Goal: Information Seeking & Learning: Learn about a topic

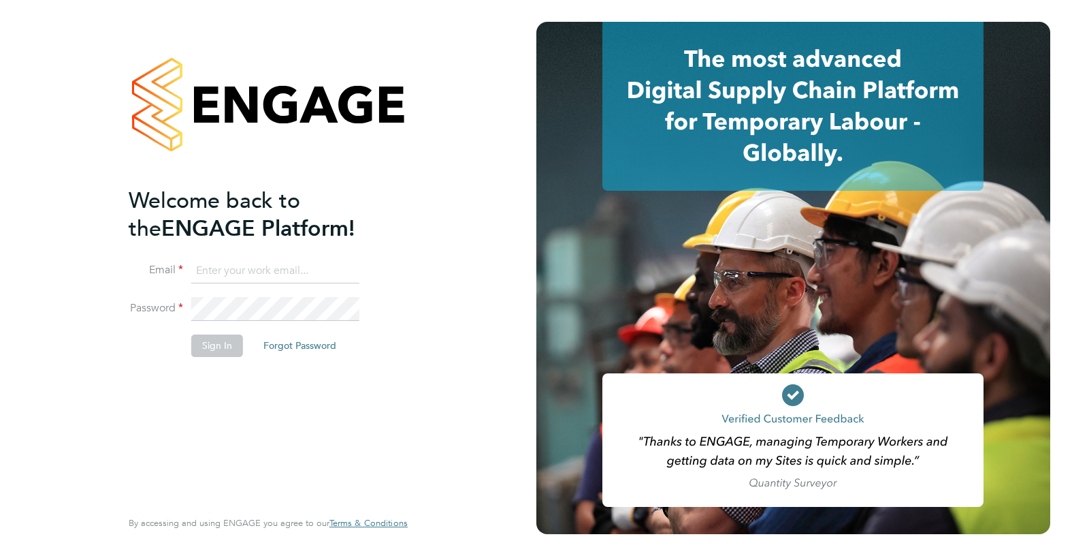
type input "[EMAIL_ADDRESS][DOMAIN_NAME]"
click at [216, 342] on button "Sign In" at bounding box center [217, 345] width 52 height 22
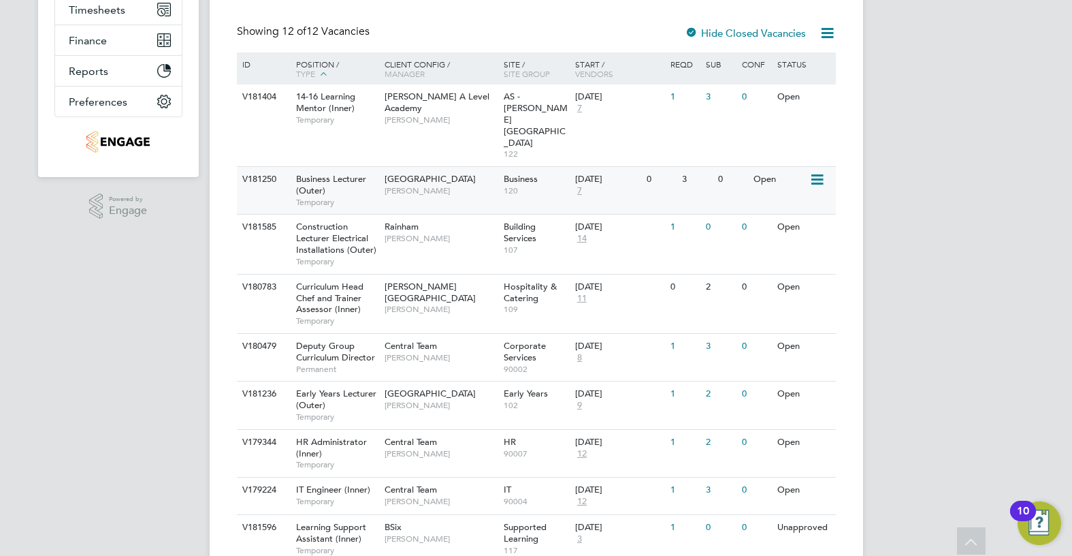
scroll to position [340, 0]
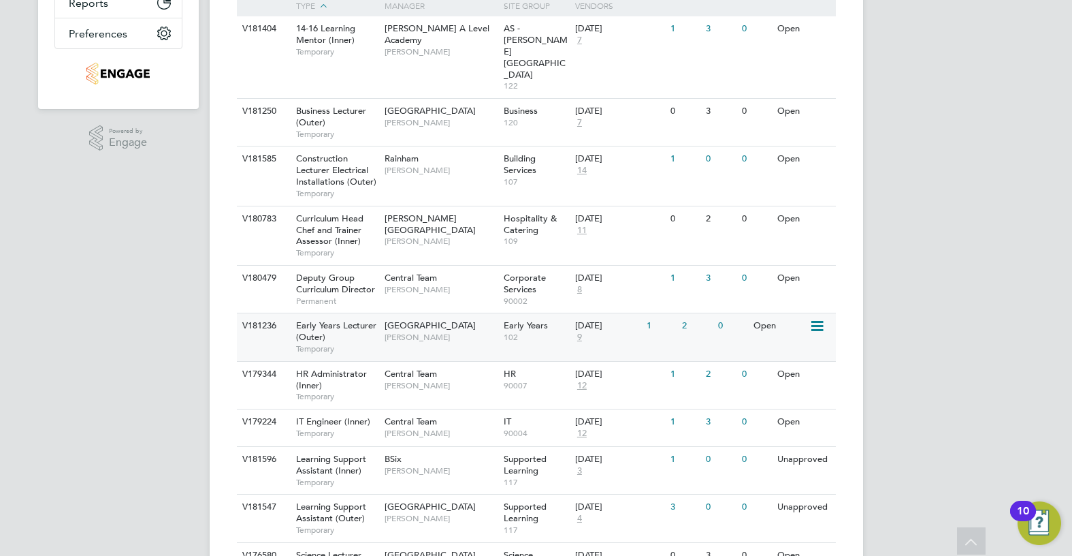
click at [499, 313] on div "Epping Forest Campus Carolina Cadete Borges" at bounding box center [440, 330] width 119 height 35
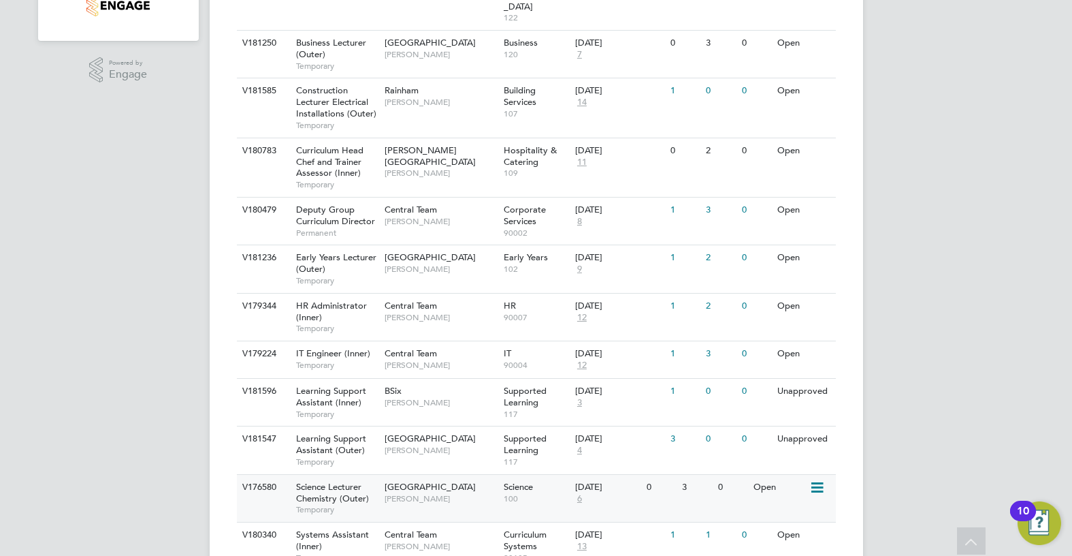
click at [466, 493] on span "Kavita Phakey" at bounding box center [441, 498] width 112 height 11
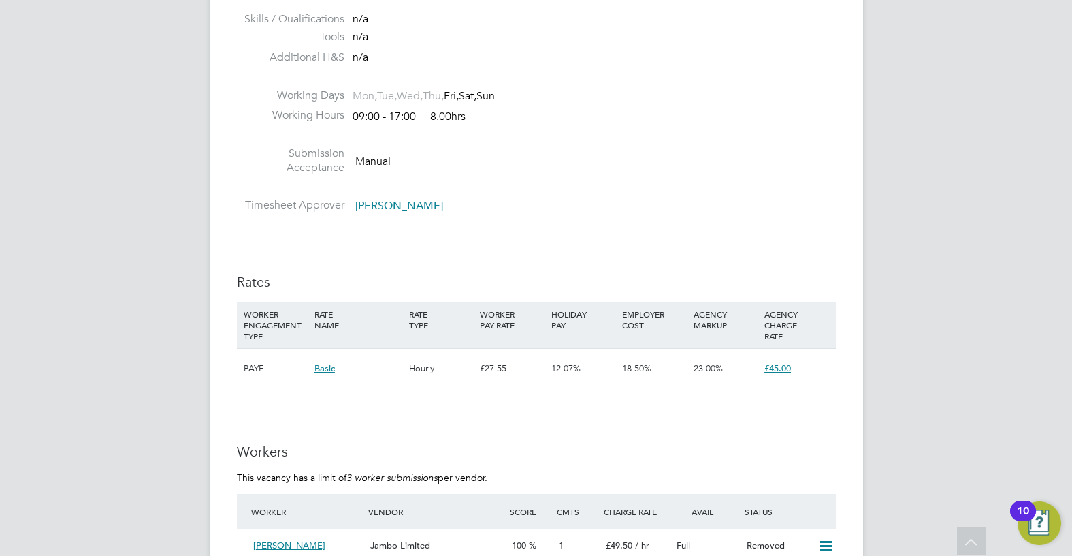
scroll to position [2315, 0]
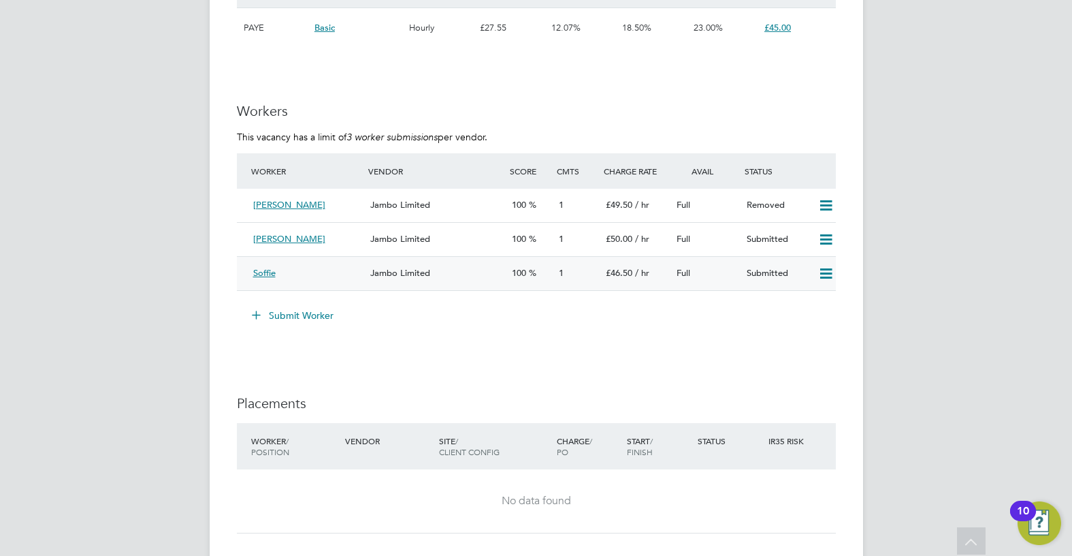
click at [396, 273] on span "Jambo Limited" at bounding box center [400, 273] width 60 height 12
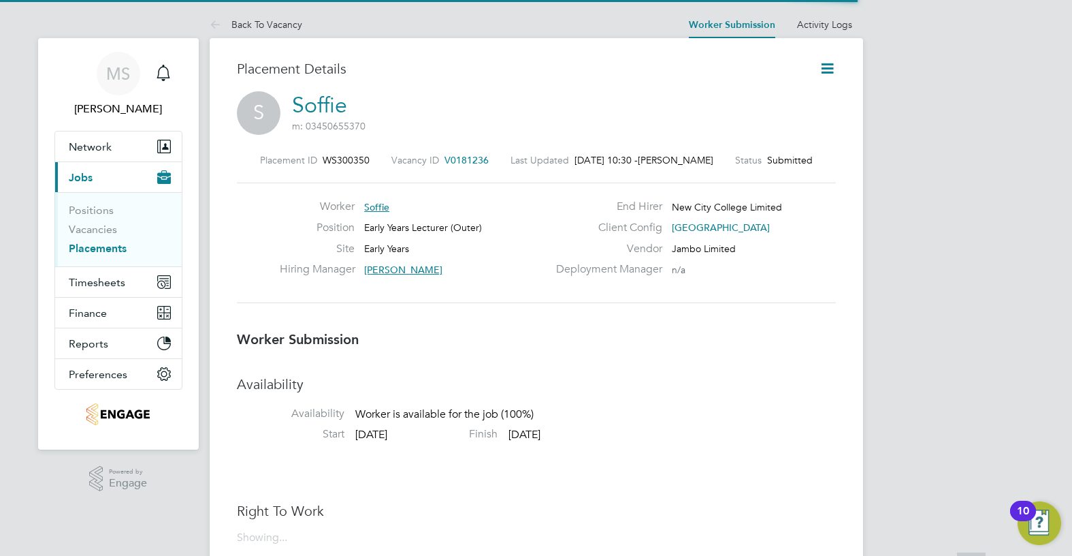
scroll to position [7, 7]
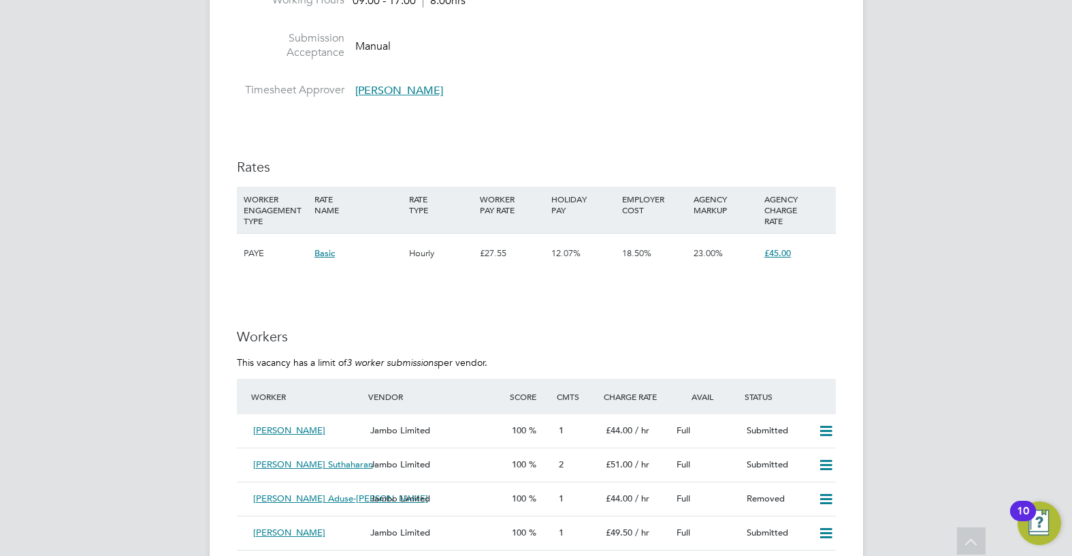
scroll to position [2247, 0]
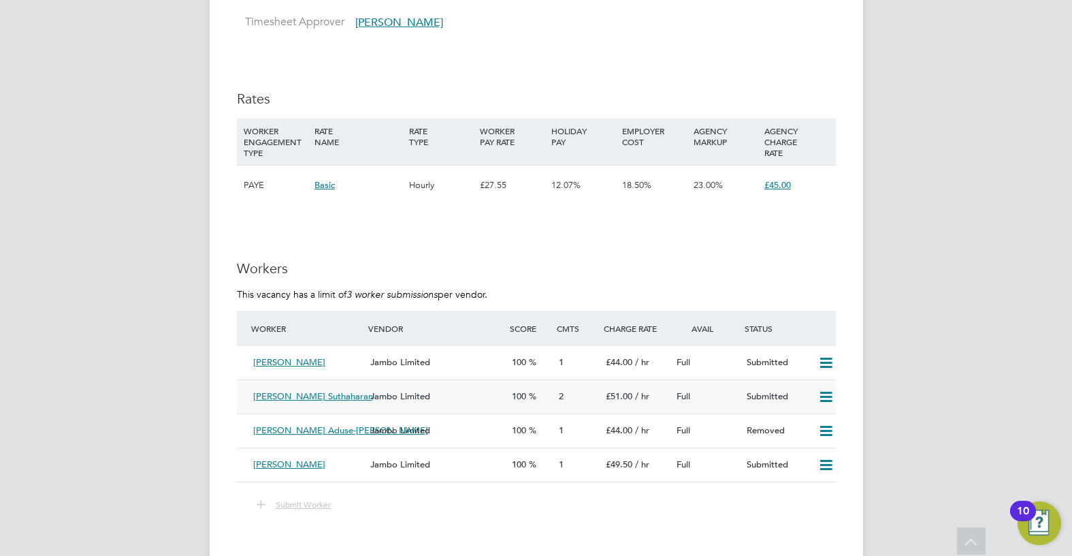
click at [400, 402] on span "Jambo Limited" at bounding box center [400, 396] width 60 height 12
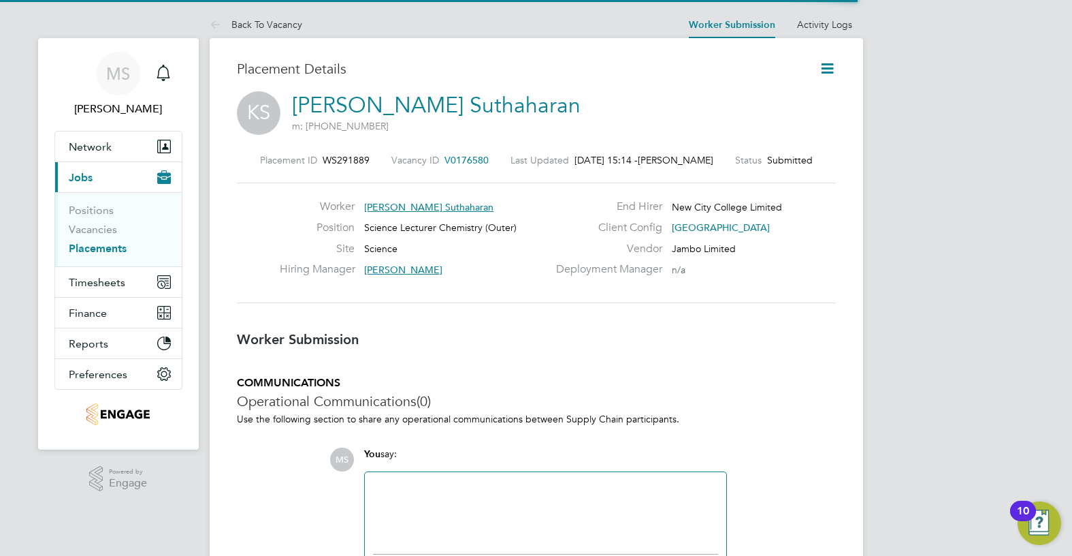
scroll to position [13, 109]
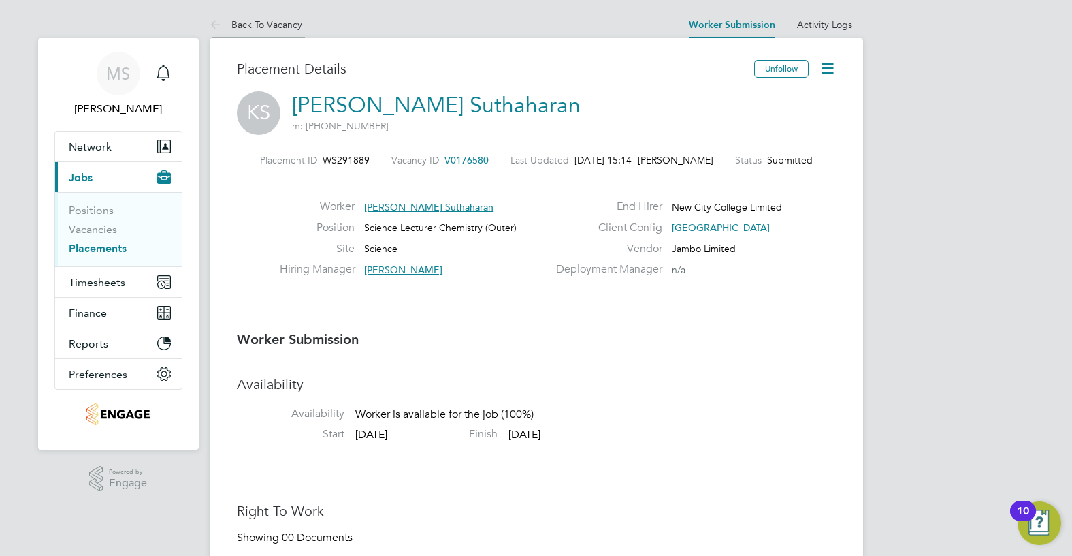
click at [300, 30] on li "Back To Vacancy" at bounding box center [256, 24] width 93 height 27
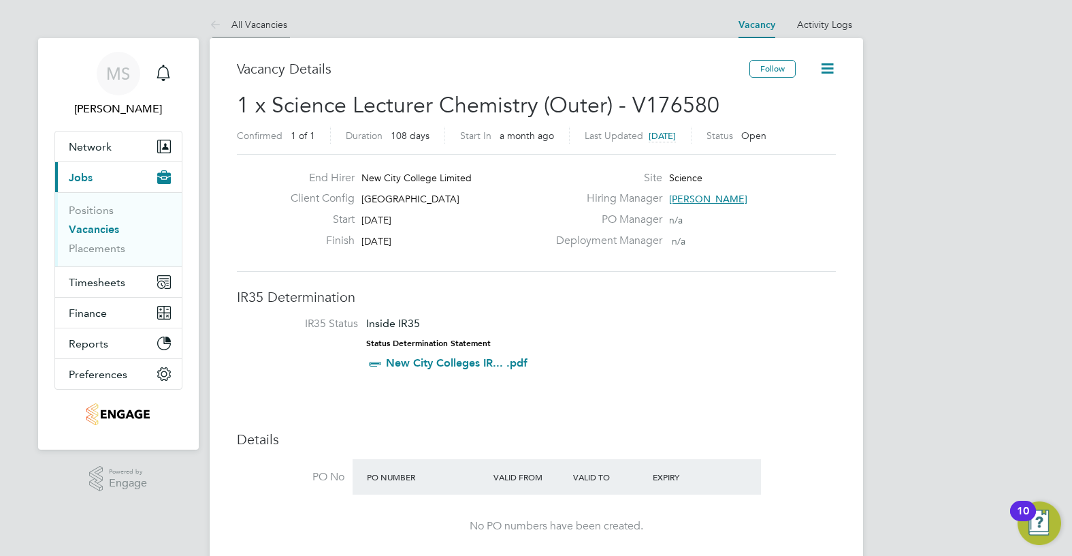
click at [261, 19] on link "All Vacancies" at bounding box center [249, 24] width 78 height 12
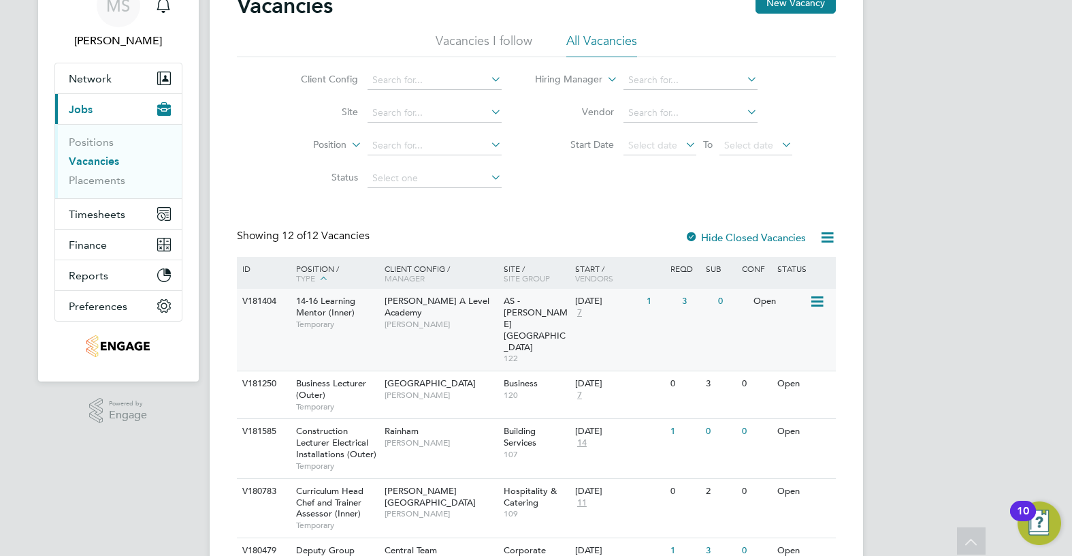
click at [481, 322] on div "Attlee A Level Academy Rabia Khanom" at bounding box center [440, 312] width 119 height 47
click at [642, 430] on div "V181585 Construction Lecturer Electrical Installations (Outer) Temporary Rainha…" at bounding box center [536, 447] width 599 height 59
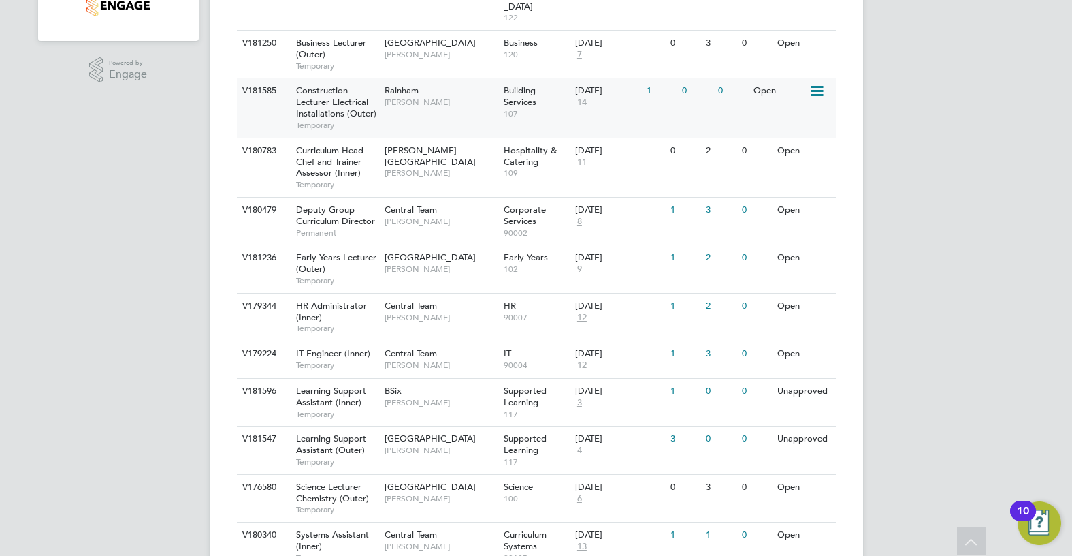
scroll to position [438, 0]
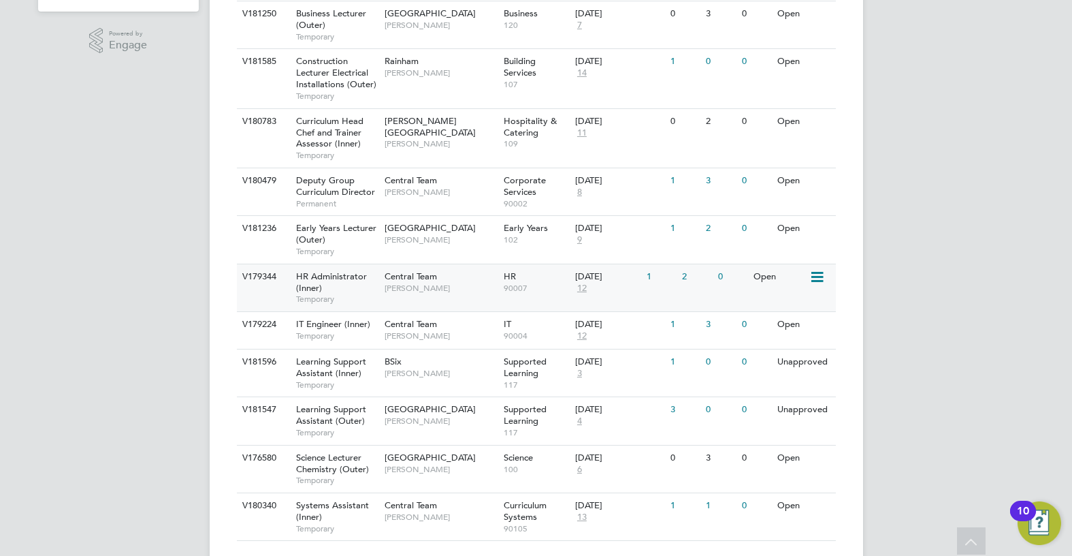
click at [488, 283] on span "Kirsty Hanmore" at bounding box center [441, 288] width 112 height 11
drag, startPoint x: 410, startPoint y: 323, endPoint x: 49, endPoint y: 280, distance: 363.4
click at [49, 280] on div "MS Monty Symons Notifications Applications: Network Team Members Businesses Sit…" at bounding box center [536, 75] width 1072 height 1027
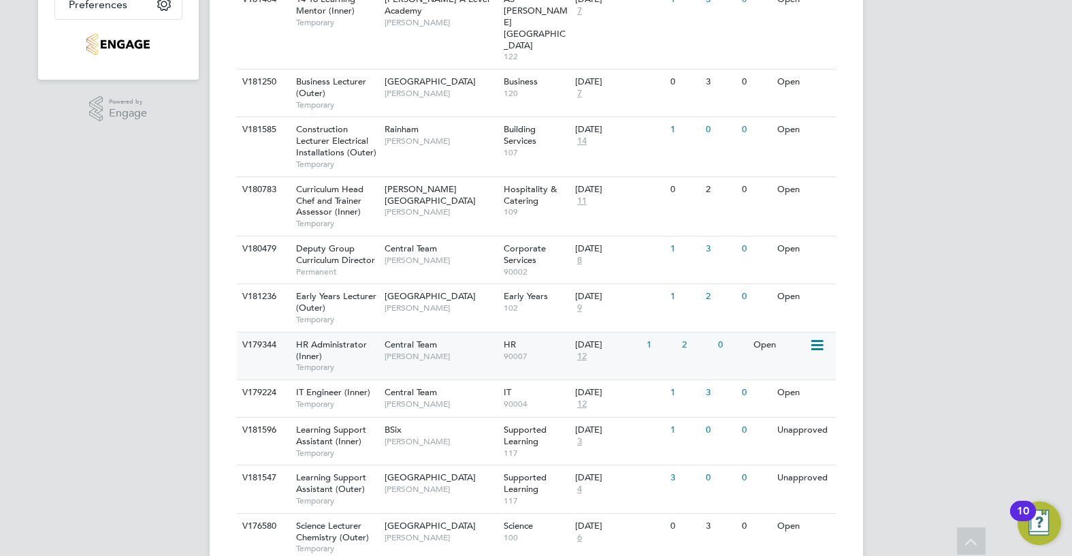
scroll to position [302, 0]
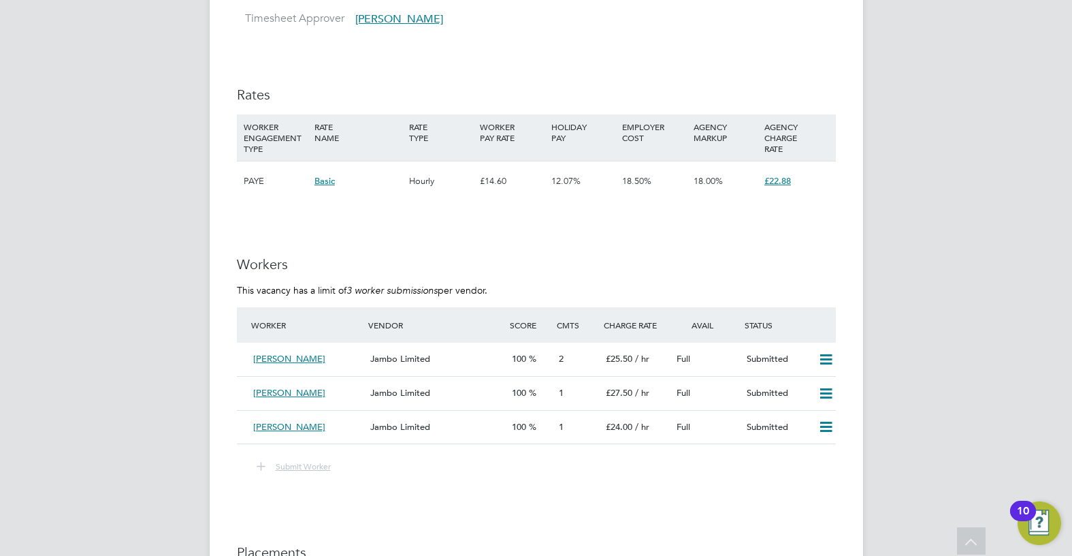
scroll to position [1571, 0]
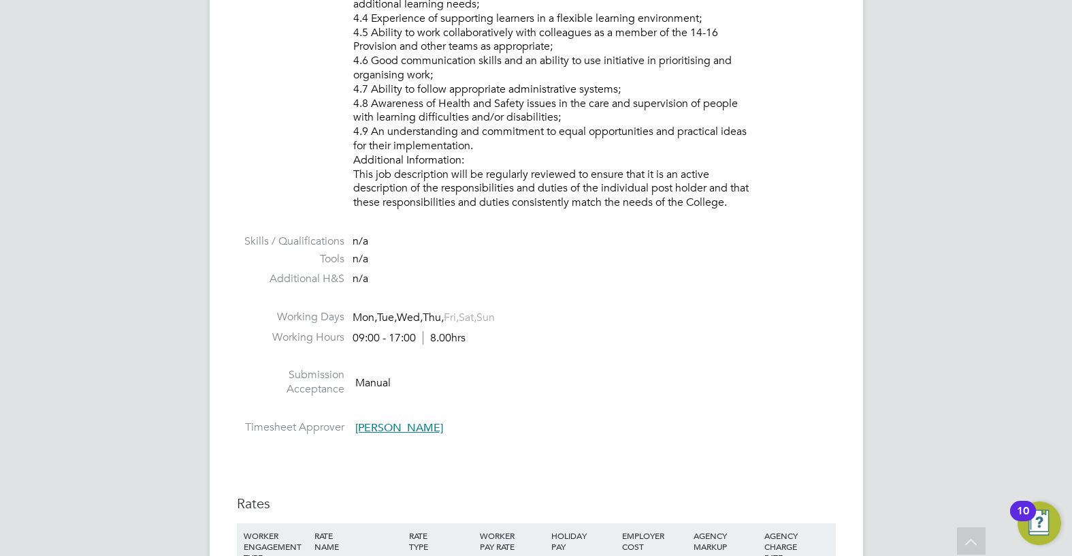
click at [731, 366] on li at bounding box center [536, 359] width 599 height 18
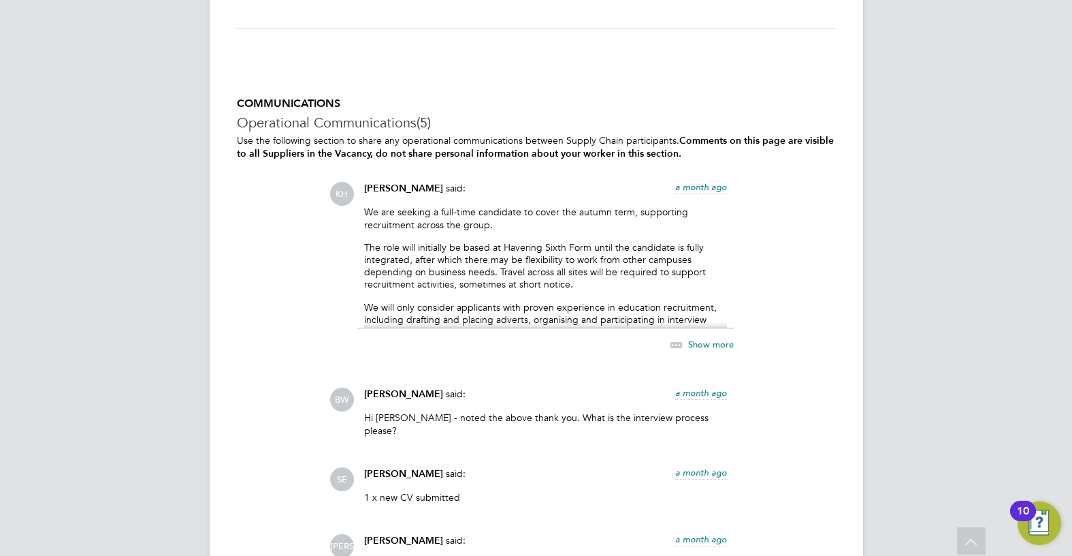
scroll to position [2719, 0]
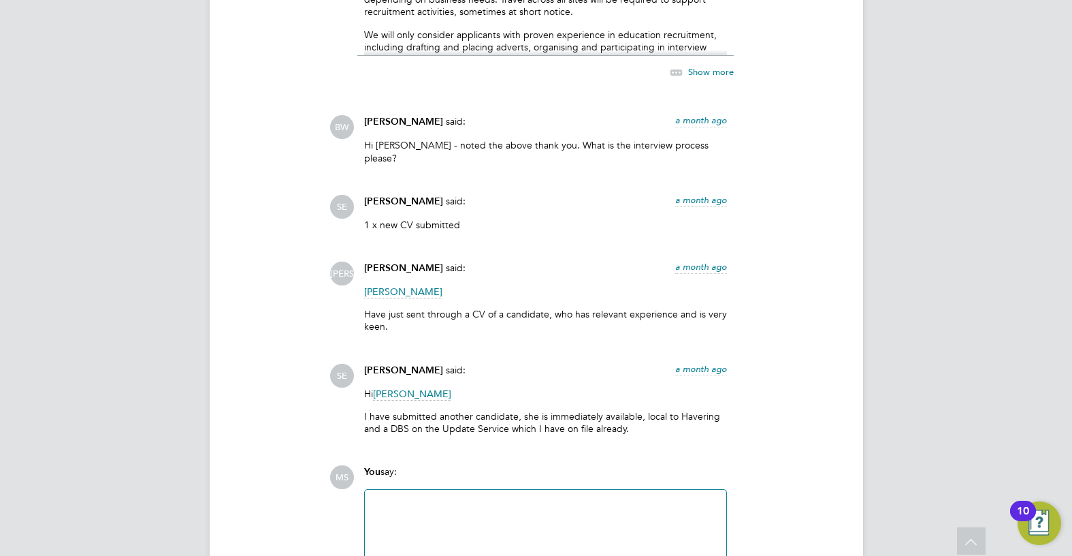
drag, startPoint x: 509, startPoint y: 451, endPoint x: 489, endPoint y: 436, distance: 24.8
click at [489, 436] on div "COMMUNICATIONS Operational Communications (5) Use the following section to shar…" at bounding box center [536, 210] width 599 height 773
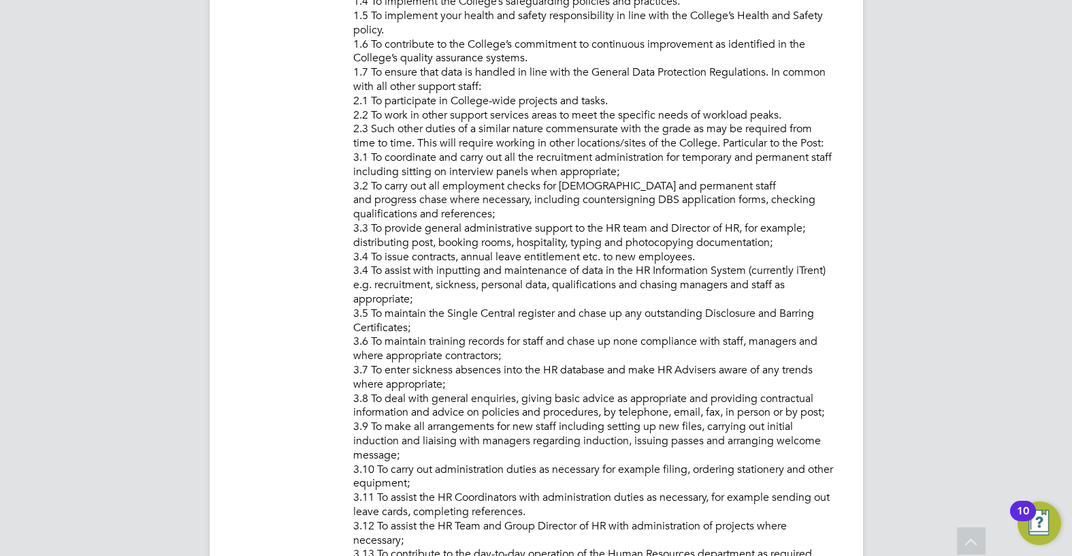
scroll to position [336, 0]
